Goal: Task Accomplishment & Management: Manage account settings

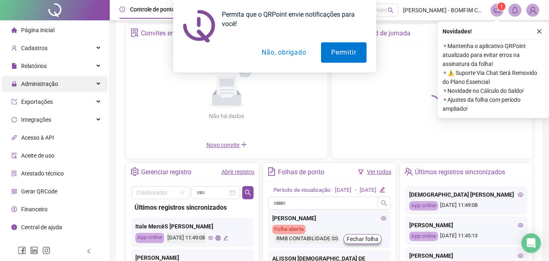
scroll to position [41, 0]
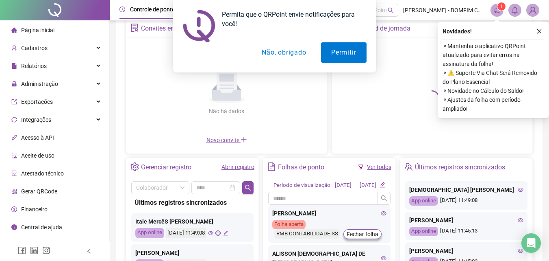
click at [34, 47] on div "Permita que o QRPoint envie notificações para você! Permitir Não, obrigado" at bounding box center [274, 36] width 549 height 72
click at [298, 55] on button "Não, obrigado" at bounding box center [284, 52] width 65 height 20
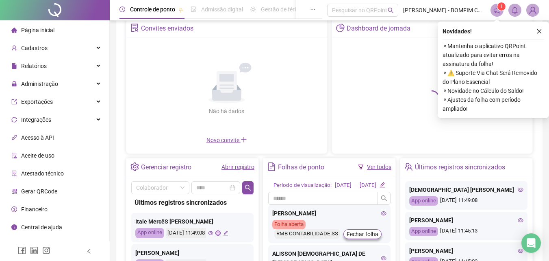
click at [70, 46] on div "Permita que o QRPoint envie notificações para você! Permitir Não, obrigado" at bounding box center [274, 36] width 549 height 72
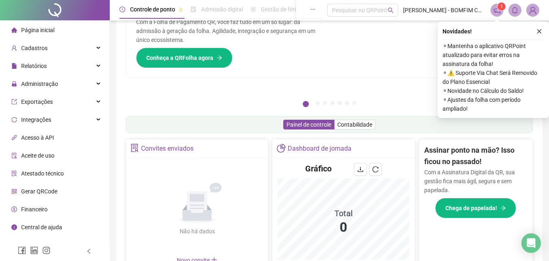
scroll to position [161, 0]
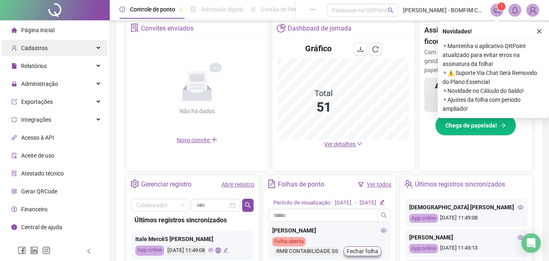
click at [45, 45] on span "Cadastros" at bounding box center [34, 48] width 26 height 7
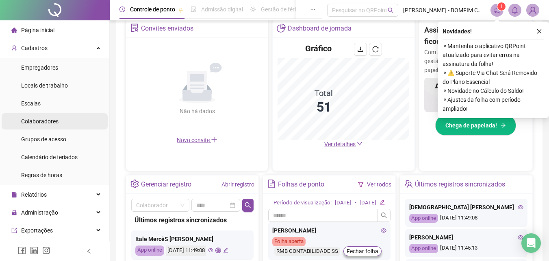
click at [41, 124] on span "Colaboradores" at bounding box center [39, 121] width 37 height 7
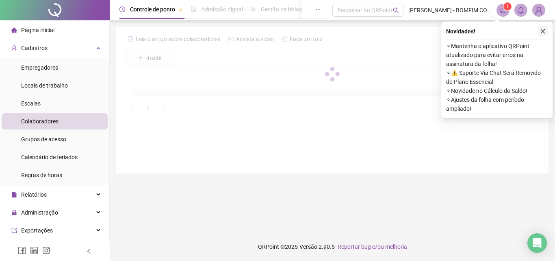
click at [542, 29] on icon "close" at bounding box center [543, 31] width 6 height 6
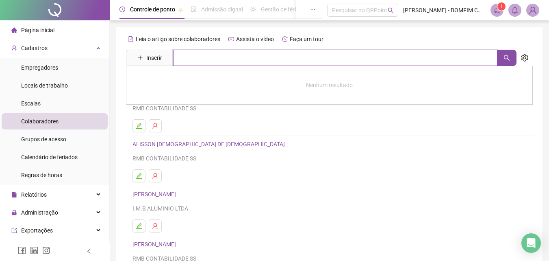
click at [202, 56] on input "text" at bounding box center [335, 58] width 324 height 16
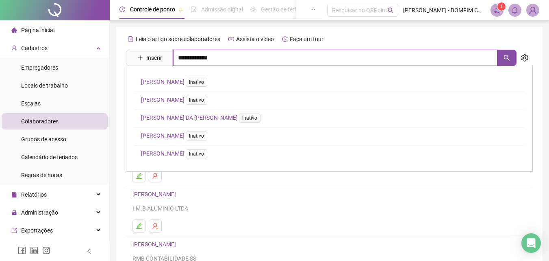
type input "**********"
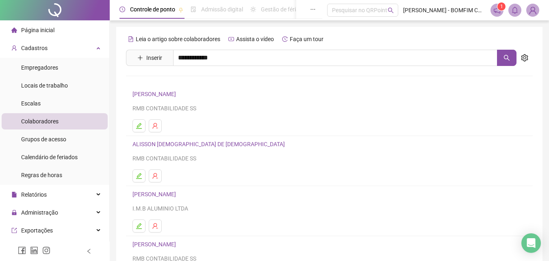
click at [210, 122] on div "[PERSON_NAME] Inativo [PERSON_NAME] Inativo [PERSON_NAME]" at bounding box center [329, 101] width 407 height 70
click at [209, 117] on li "[PERSON_NAME] RMB CONTABILIDADE SS" at bounding box center [329, 111] width 407 height 50
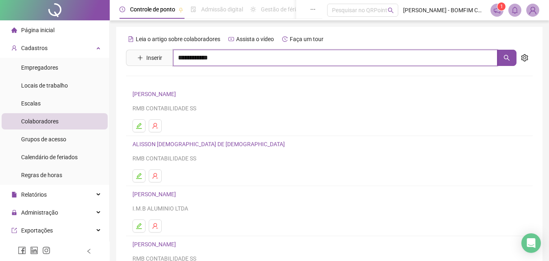
drag, startPoint x: 224, startPoint y: 59, endPoint x: 225, endPoint y: 67, distance: 7.8
click at [224, 59] on input "**********" at bounding box center [335, 58] width 324 height 16
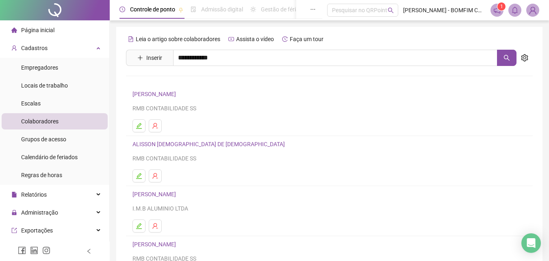
click at [185, 115] on link "[PERSON_NAME]" at bounding box center [162, 117] width 43 height 7
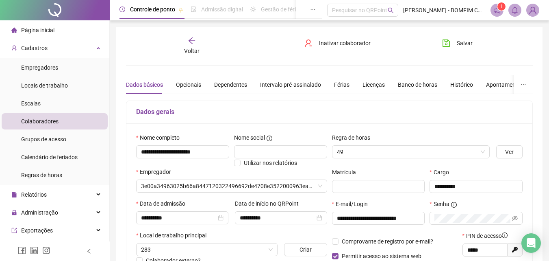
type input "******"
